Goal: Find specific page/section: Locate a particular part of the current website

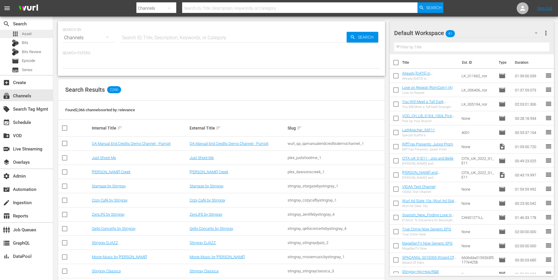
click at [40, 33] on div "apps Asset" at bounding box center [26, 34] width 53 height 8
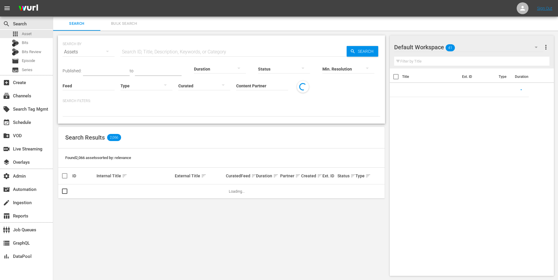
click at [253, 83] on input "Content Partner" at bounding box center [262, 86] width 52 height 21
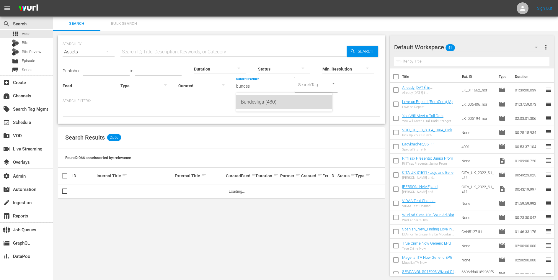
click at [257, 98] on div "Bundesliga (480)" at bounding box center [284, 102] width 86 height 14
type input "Bundesliga (480)"
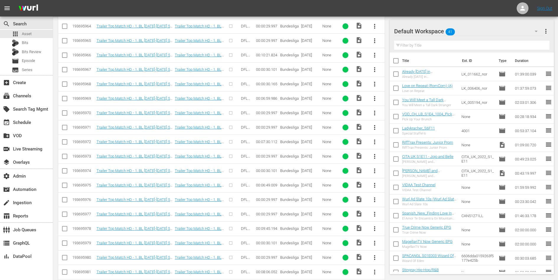
scroll to position [103, 0]
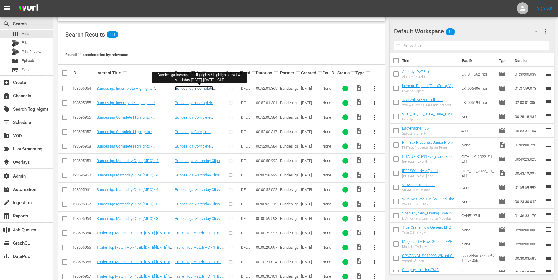
click at [204, 86] on link "Bundesliga Incomplete Highlights / Highlightshow I 4. Matchday [DATE]-[DATE] | …" at bounding box center [198, 95] width 46 height 18
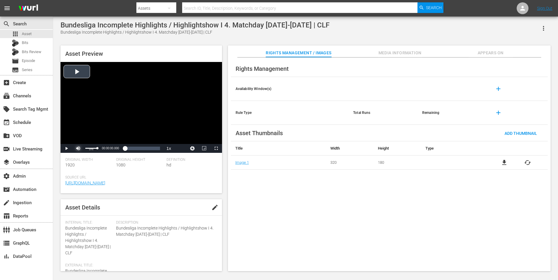
click at [78, 148] on span "Video Player" at bounding box center [78, 148] width 0 height 0
click at [66, 148] on span "Video Player" at bounding box center [66, 148] width 0 height 0
click at [141, 150] on div "Loaded : 0.38% 00:32:49.432 00:00:01.139" at bounding box center [135, 148] width 50 height 6
click at [66, 148] on span "Video Player" at bounding box center [66, 148] width 0 height 0
click at [446, 50] on span "Appears On" at bounding box center [490, 52] width 44 height 7
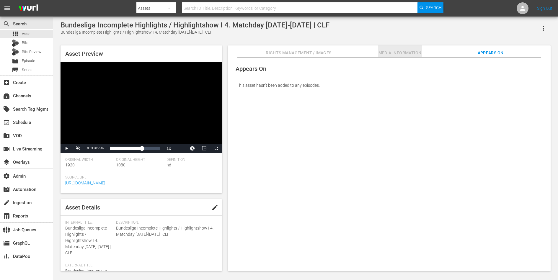
click at [405, 55] on span "Media Information" at bounding box center [400, 52] width 44 height 7
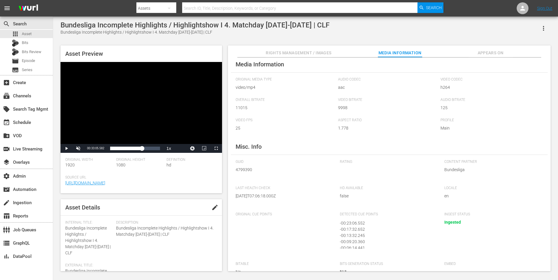
scroll to position [39, 0]
